Goal: Navigation & Orientation: Find specific page/section

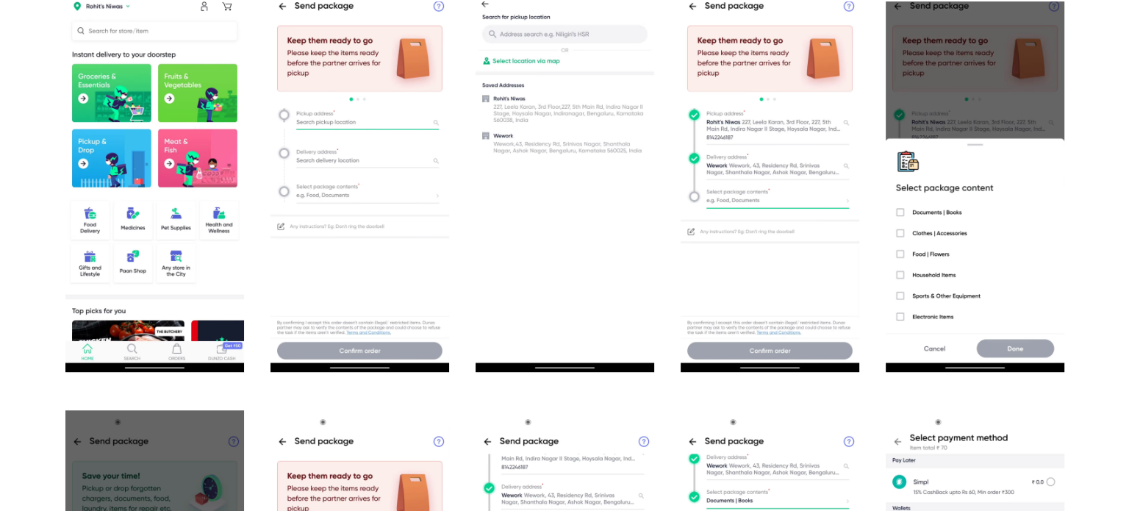
scroll to position [1103, 0]
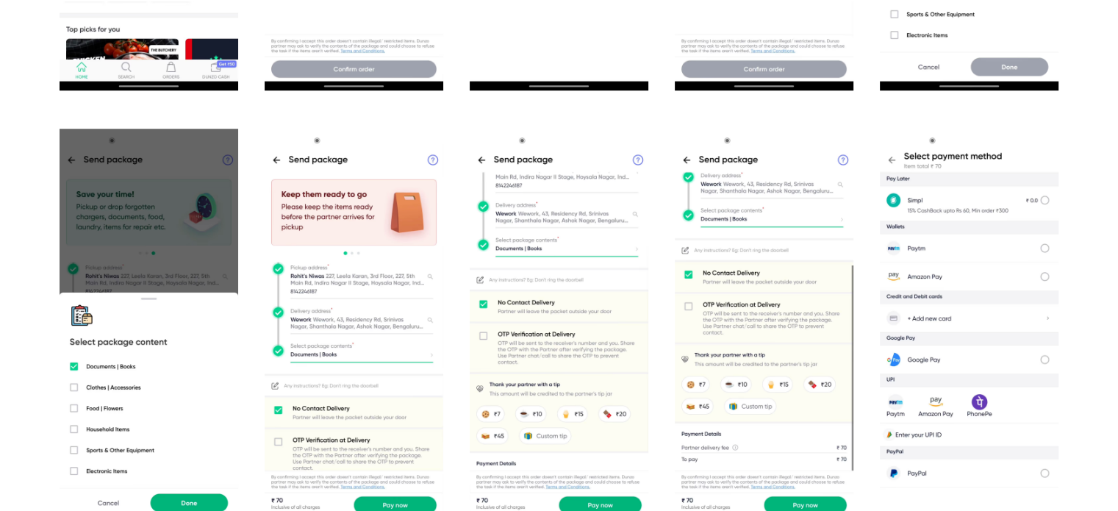
click at [309, 226] on img "open lightbox" at bounding box center [354, 327] width 179 height 397
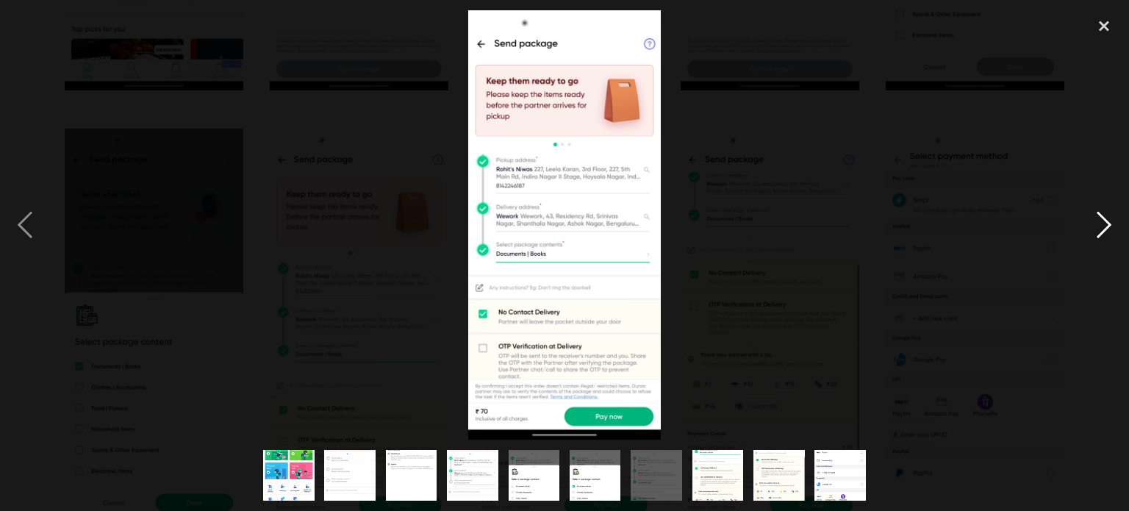
click at [1095, 230] on div "next image" at bounding box center [1104, 224] width 50 height 429
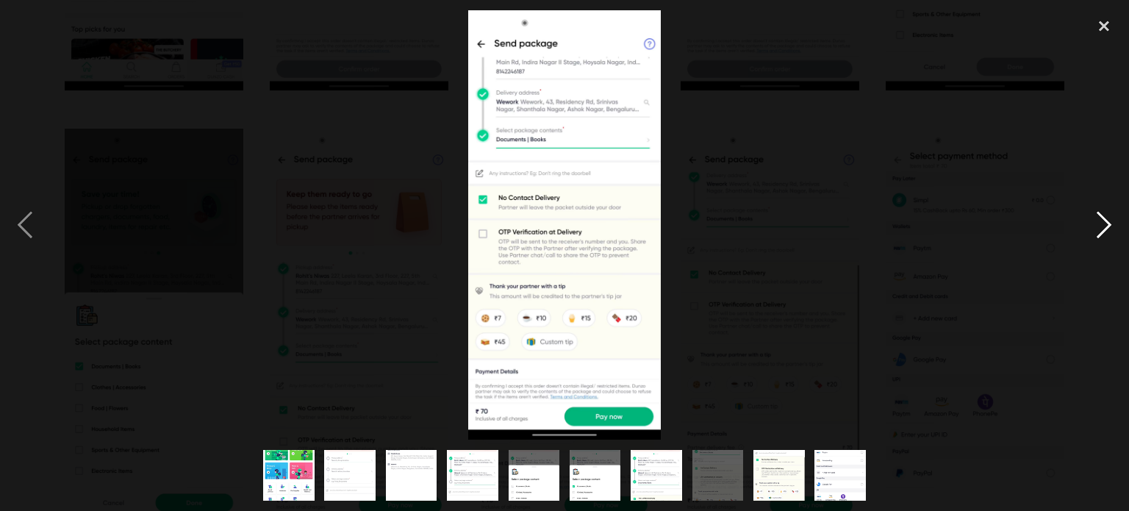
click at [1095, 230] on div "next image" at bounding box center [1104, 224] width 50 height 429
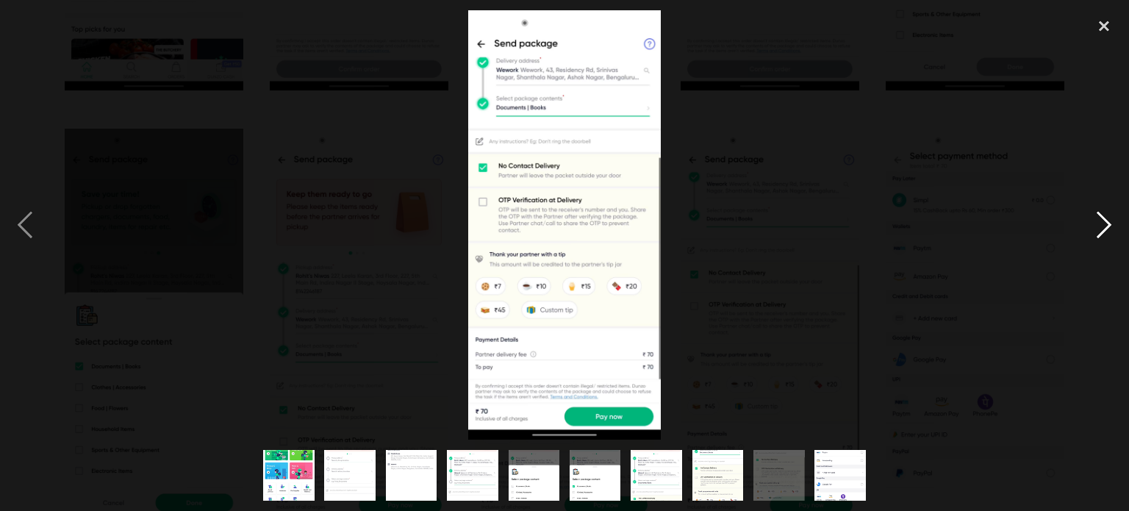
click at [1095, 230] on div "next image" at bounding box center [1104, 224] width 50 height 429
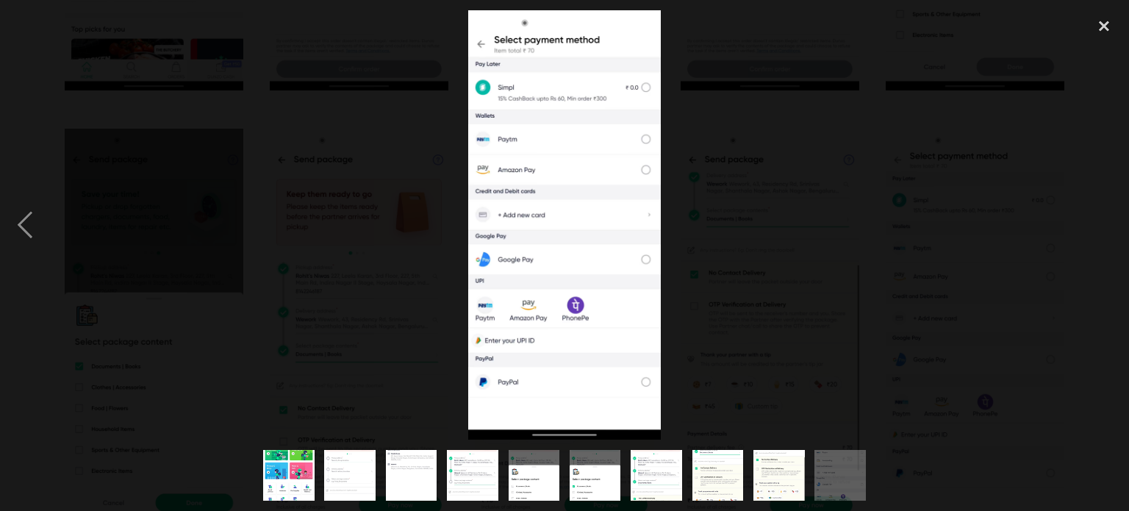
click at [1095, 230] on div "next image" at bounding box center [1104, 224] width 50 height 429
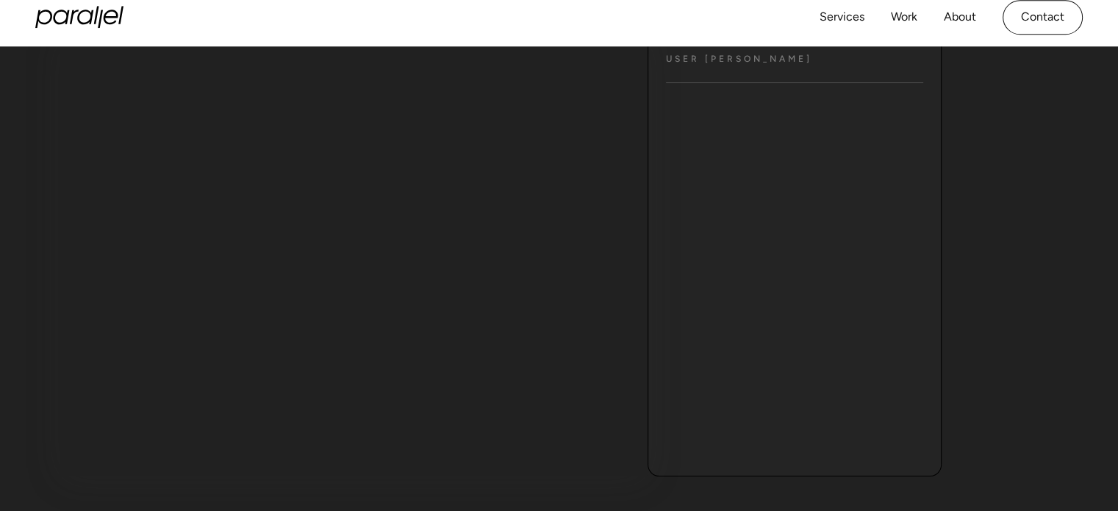
scroll to position [0, 0]
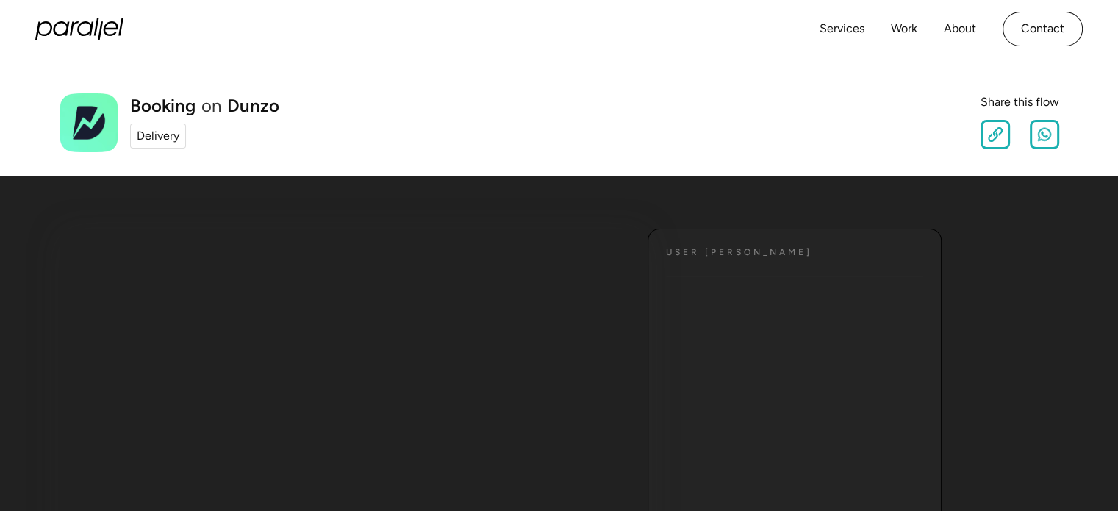
click at [156, 132] on div "Delivery" at bounding box center [158, 136] width 43 height 18
click at [862, 27] on link "Services" at bounding box center [842, 28] width 45 height 21
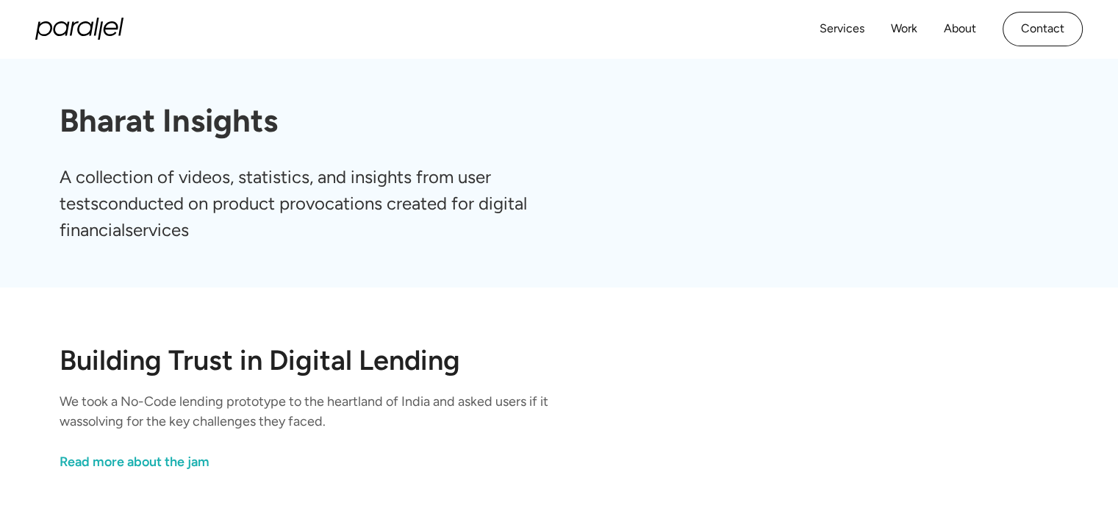
click at [823, 16] on div "Services Work About Careers Contact" at bounding box center [951, 29] width 263 height 35
click at [826, 24] on link "Services" at bounding box center [842, 28] width 45 height 21
